Goal: Navigation & Orientation: Find specific page/section

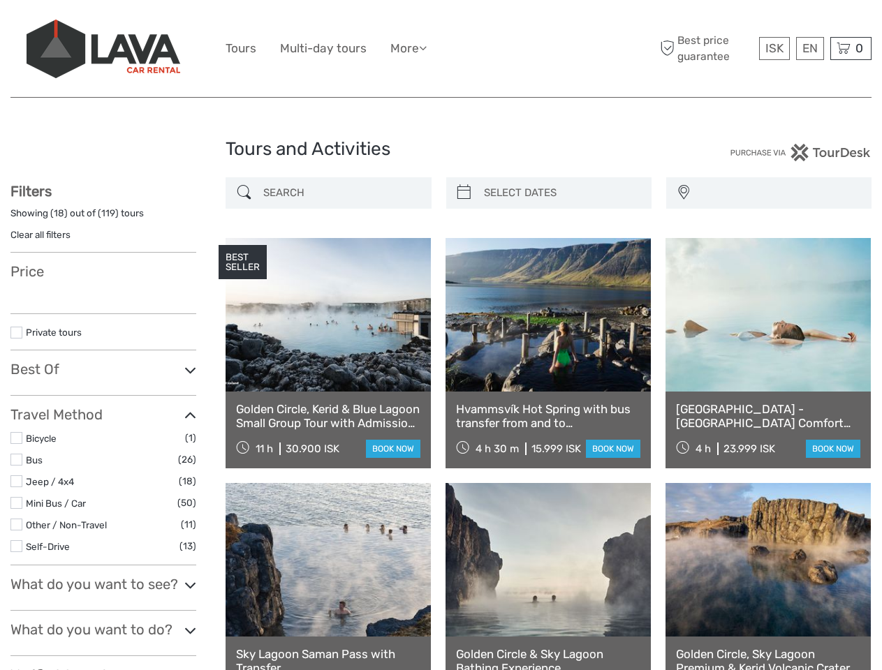
select select
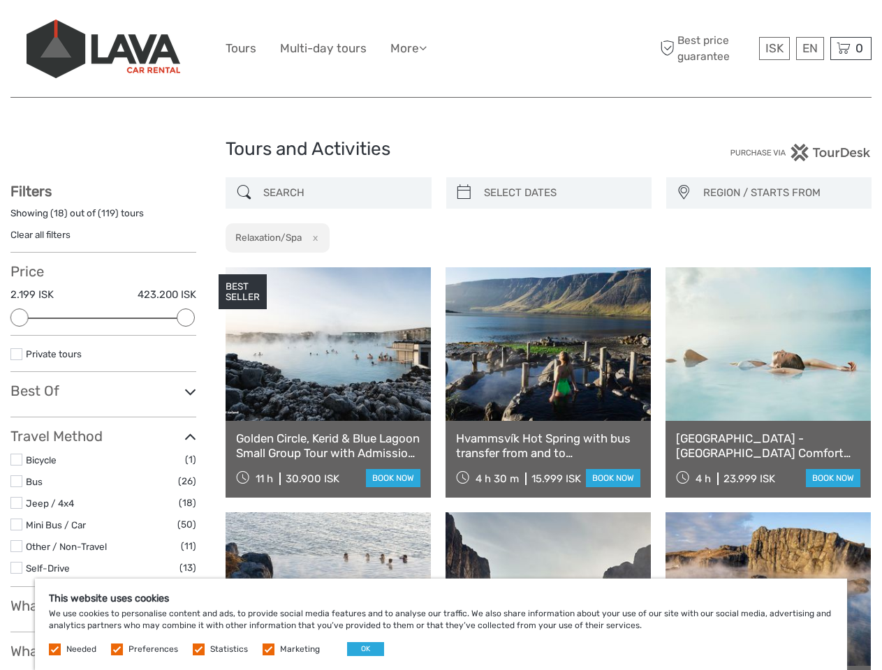
click at [441, 49] on ul "Tours Multi-day tours More Food & drink Travel Articles Back to [GEOGRAPHIC_DAT…" at bounding box center [337, 48] width 222 height 20
click at [410, 48] on link "More" at bounding box center [408, 48] width 36 height 20
click at [427, 47] on icon at bounding box center [423, 48] width 8 height 12
click at [774, 48] on span "ISK" at bounding box center [774, 48] width 18 height 14
click at [809, 48] on div "EN English Español Deutsch" at bounding box center [810, 48] width 28 height 23
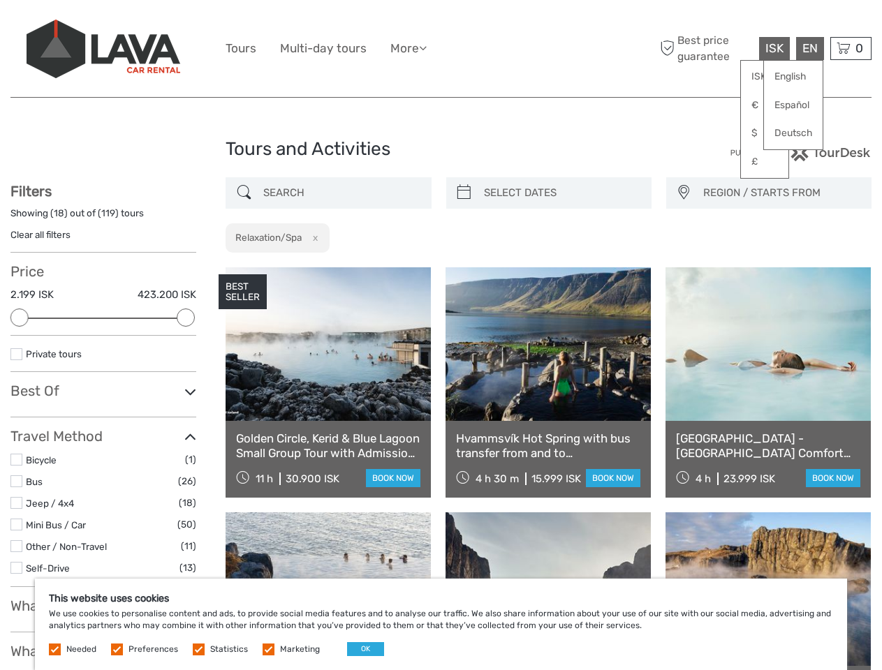
click at [850, 48] on div "0 Items Total 0 ISK Checkout The shopping cart is empty." at bounding box center [850, 48] width 41 height 23
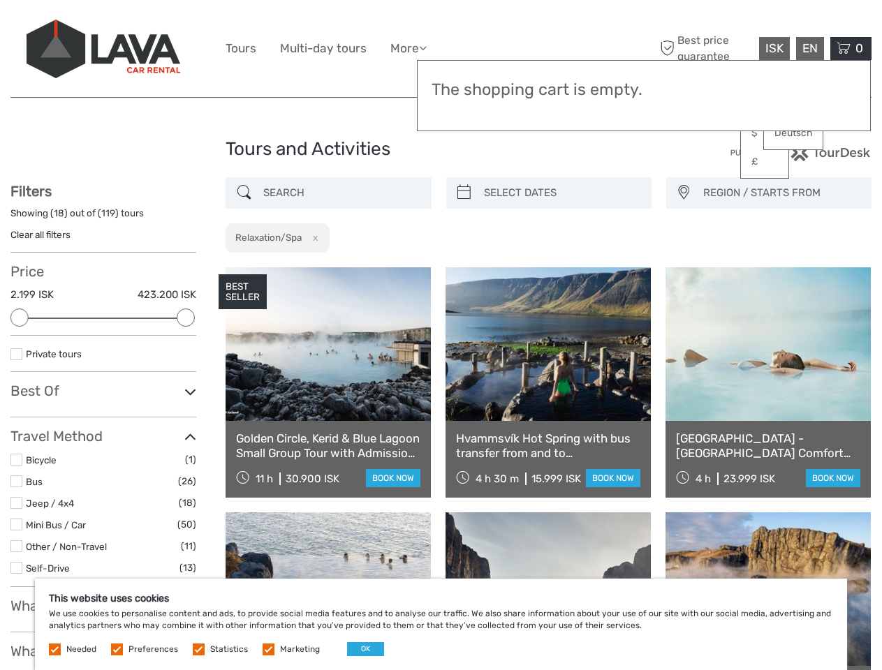
click at [20, 318] on div at bounding box center [19, 318] width 18 height 18
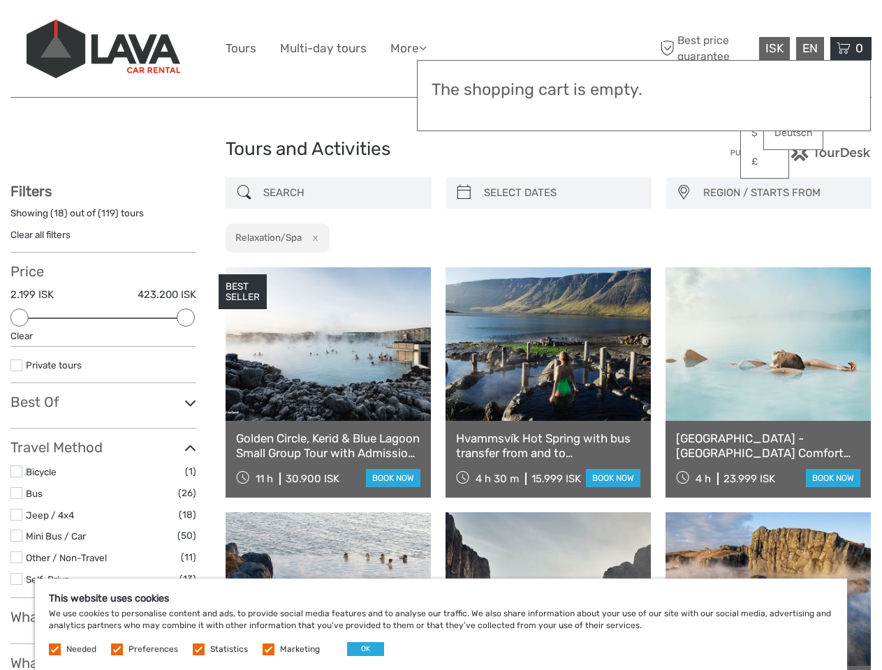
click at [186, 394] on icon at bounding box center [190, 403] width 12 height 19
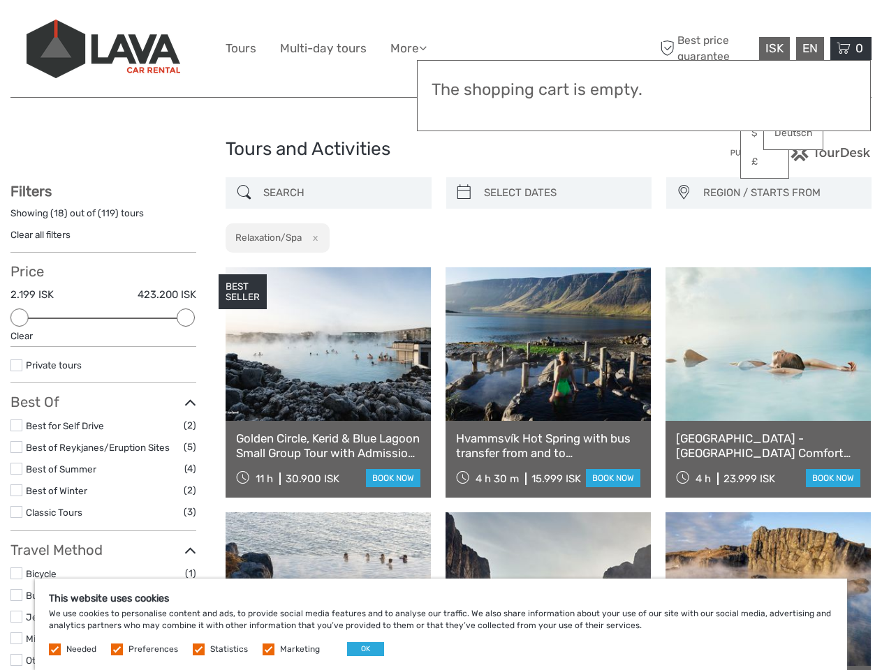
scroll to position [79, 0]
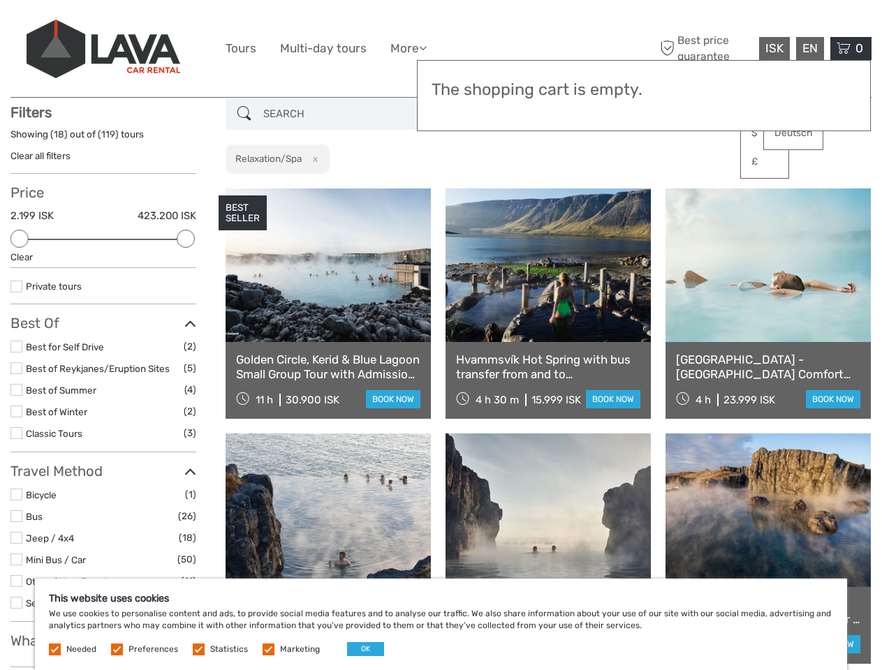
click at [464, 193] on link at bounding box center [547, 266] width 205 height 154
